Goal: Information Seeking & Learning: Learn about a topic

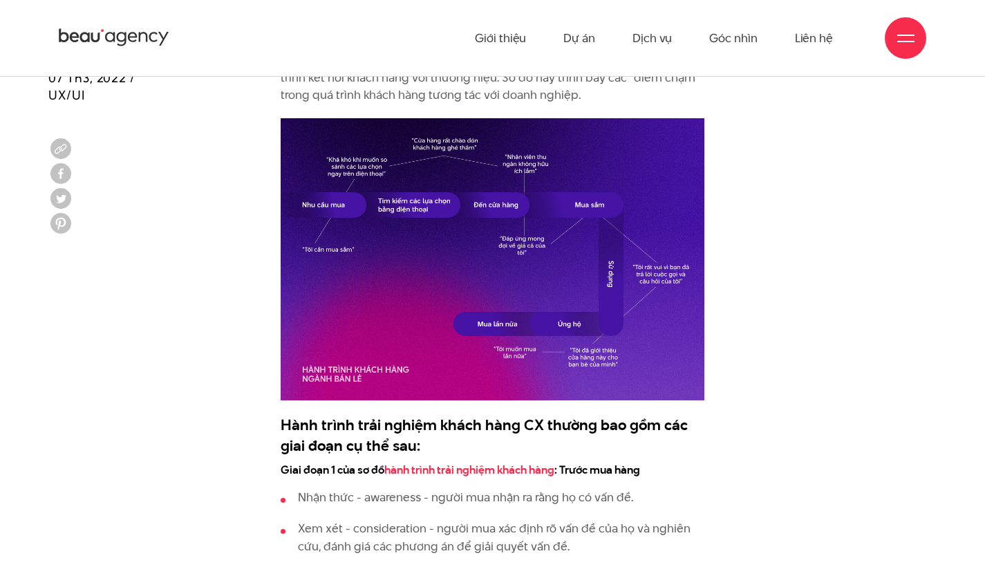
scroll to position [1306, 0]
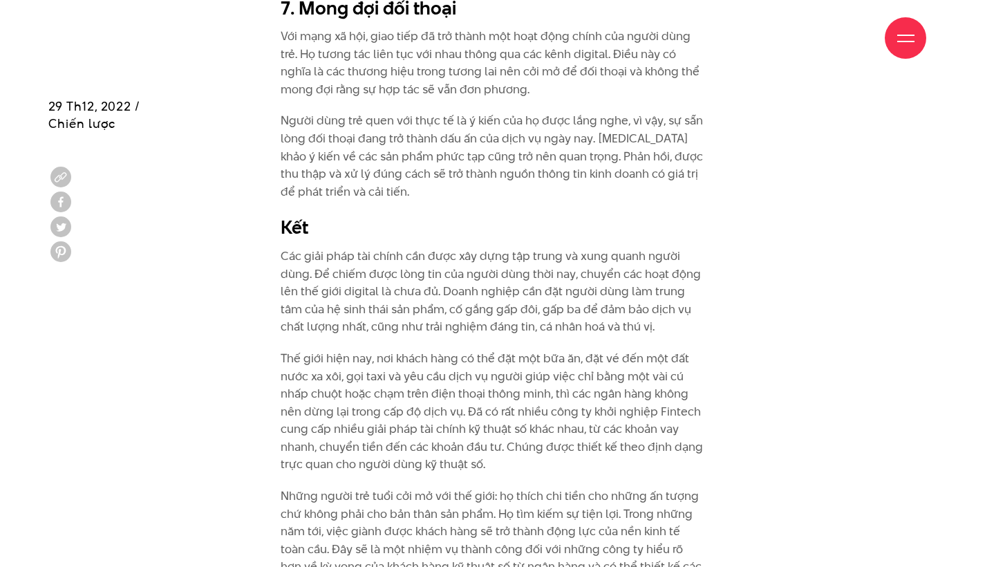
scroll to position [5352, 0]
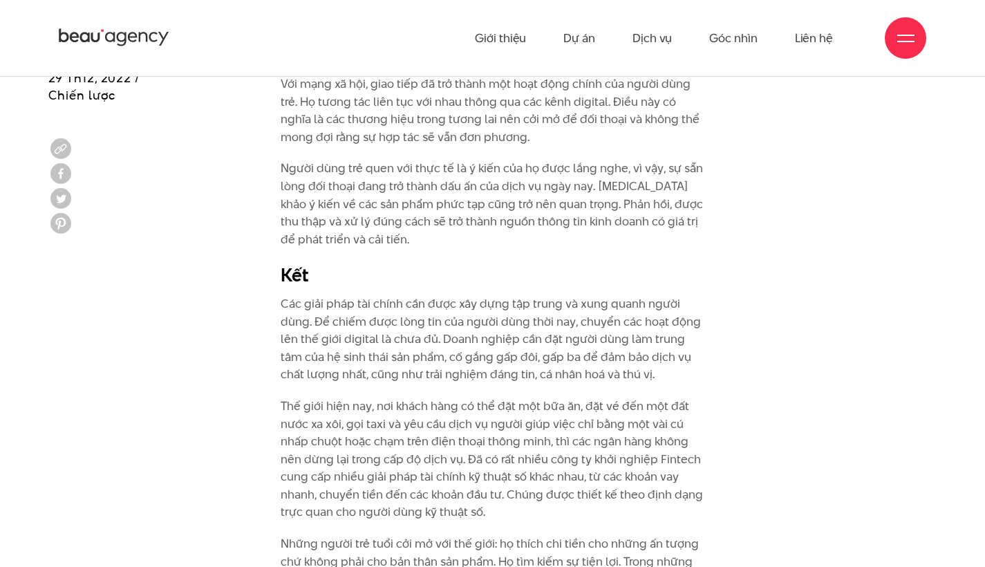
click at [265, 1] on div "Giới thiệu Dự án Dịch vụ Góc nhìn Liên hệ" at bounding box center [492, 38] width 867 height 76
click at [265, 2] on div "Giới thiệu Dự án Dịch vụ Góc nhìn Liên hệ" at bounding box center [492, 38] width 867 height 76
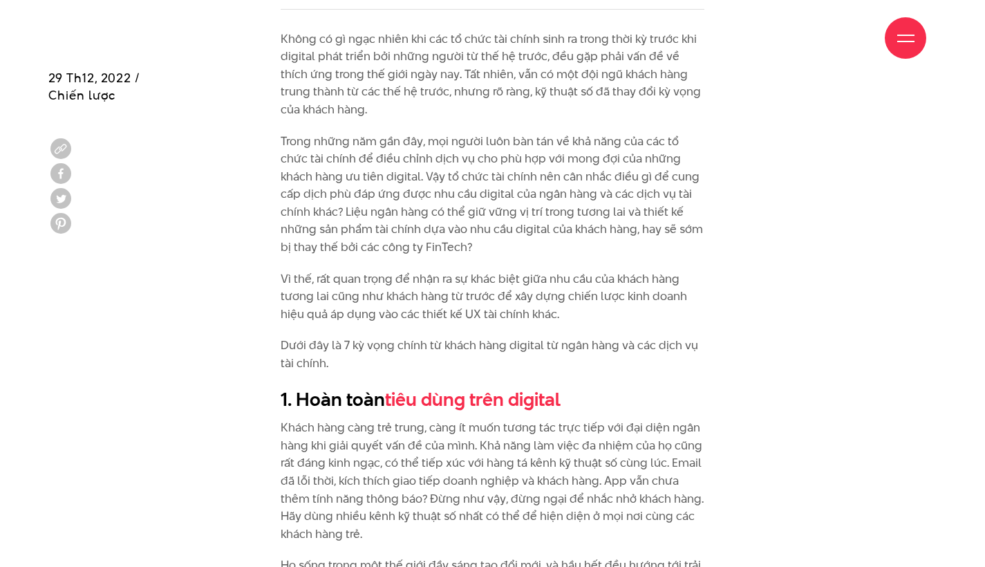
scroll to position [1055, 0]
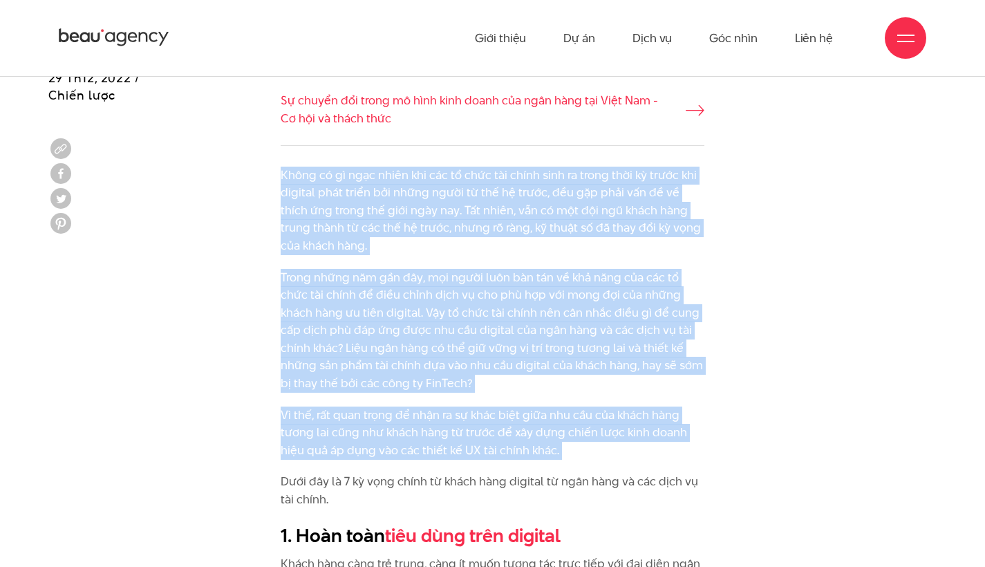
drag, startPoint x: 281, startPoint y: 169, endPoint x: 581, endPoint y: 450, distance: 411.7
copy div "Lorem ip do sita conse adi eli se doei tem incid utla et dolor magn al enima mi…"
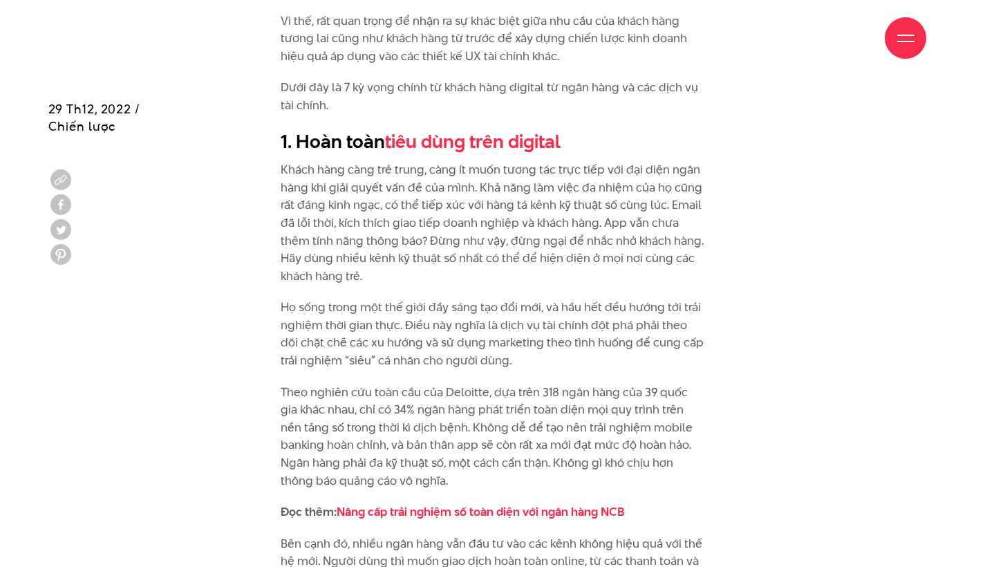
scroll to position [1480, 0]
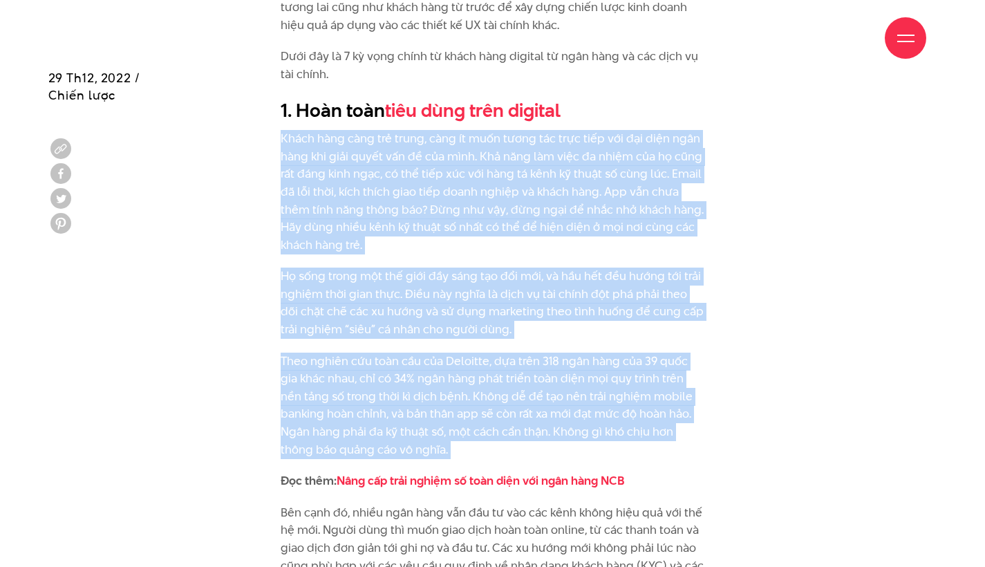
drag, startPoint x: 279, startPoint y: 124, endPoint x: 534, endPoint y: 443, distance: 408.2
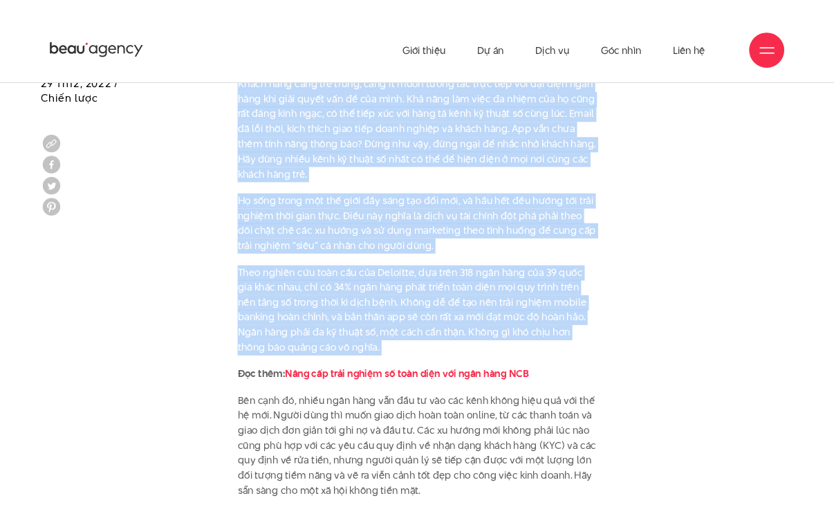
scroll to position [1418, 0]
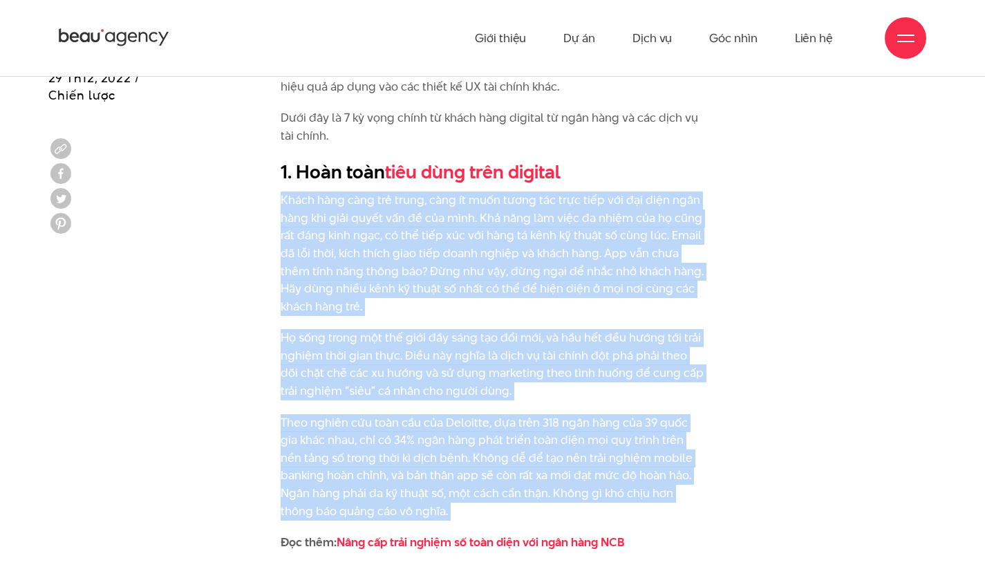
copy div "Lorem ipsu dolo sit ametc, adip el sedd eiusm tem inci utla etd mag aliq enim a…"
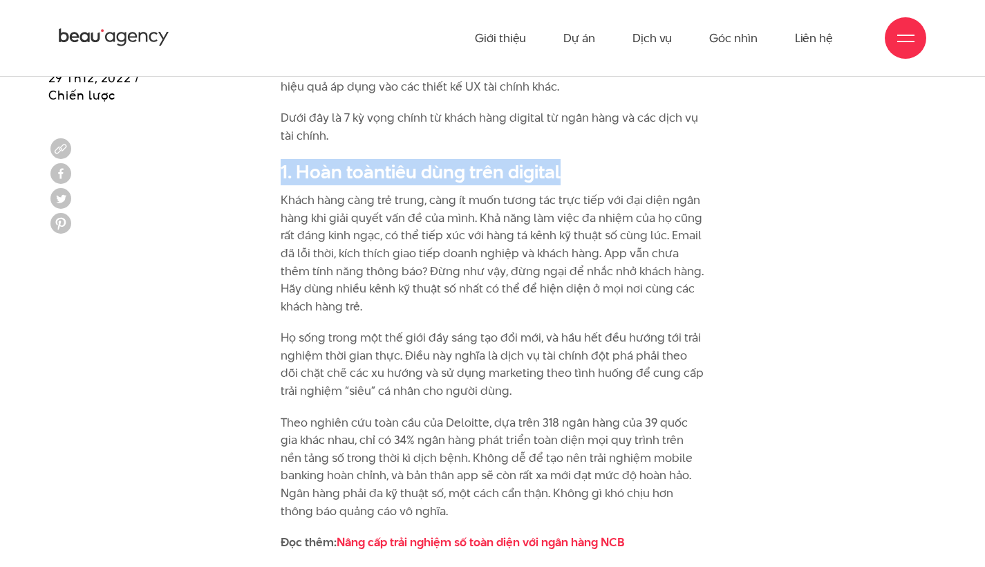
drag, startPoint x: 282, startPoint y: 159, endPoint x: 572, endPoint y: 157, distance: 289.6
click at [572, 159] on h2 "1. Hoàn toàn tiêu dùng trên digital" at bounding box center [493, 172] width 424 height 26
copy h2 "1. Hoàn toàn tiêu dùng trên digital"
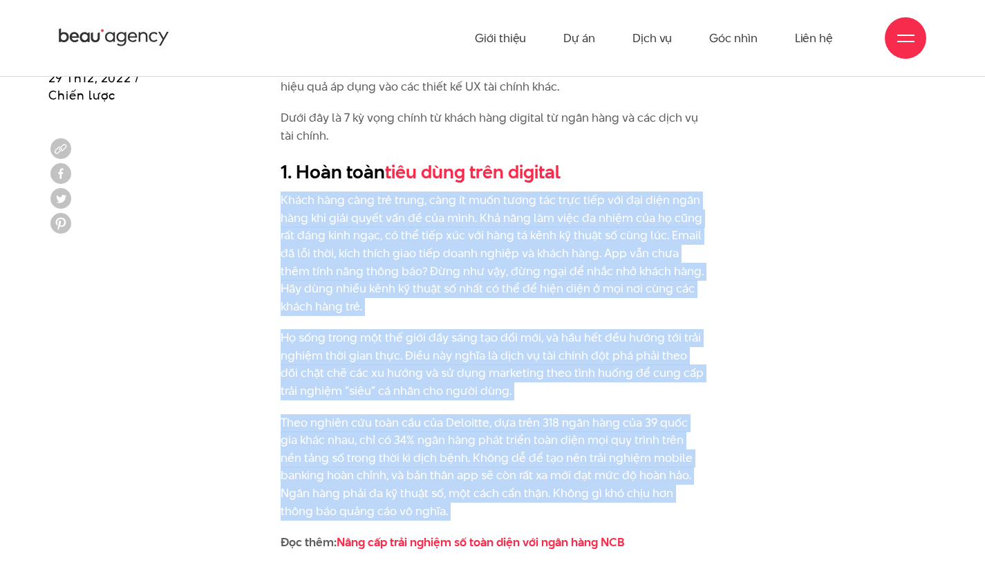
drag, startPoint x: 279, startPoint y: 188, endPoint x: 471, endPoint y: 504, distance: 369.7
copy div "Lorem ipsu dolo sit ametc, adip el sedd eiusm tem inci utla etd mag aliq enim a…"
